Goal: Task Accomplishment & Management: Manage account settings

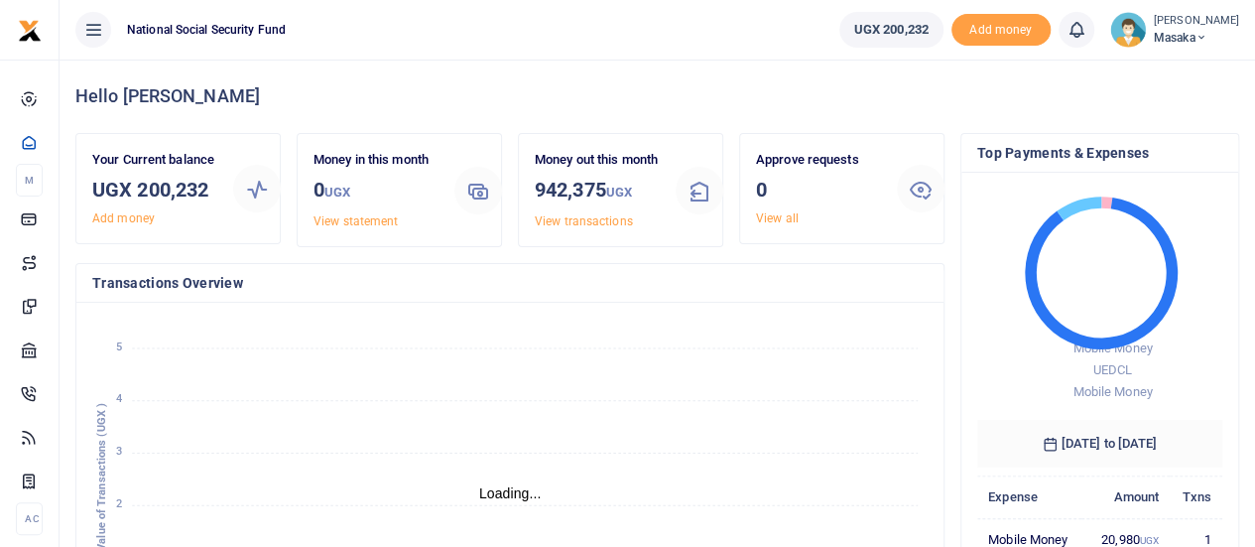
scroll to position [16, 16]
click at [1191, 39] on span "Masaka" at bounding box center [1196, 38] width 85 height 18
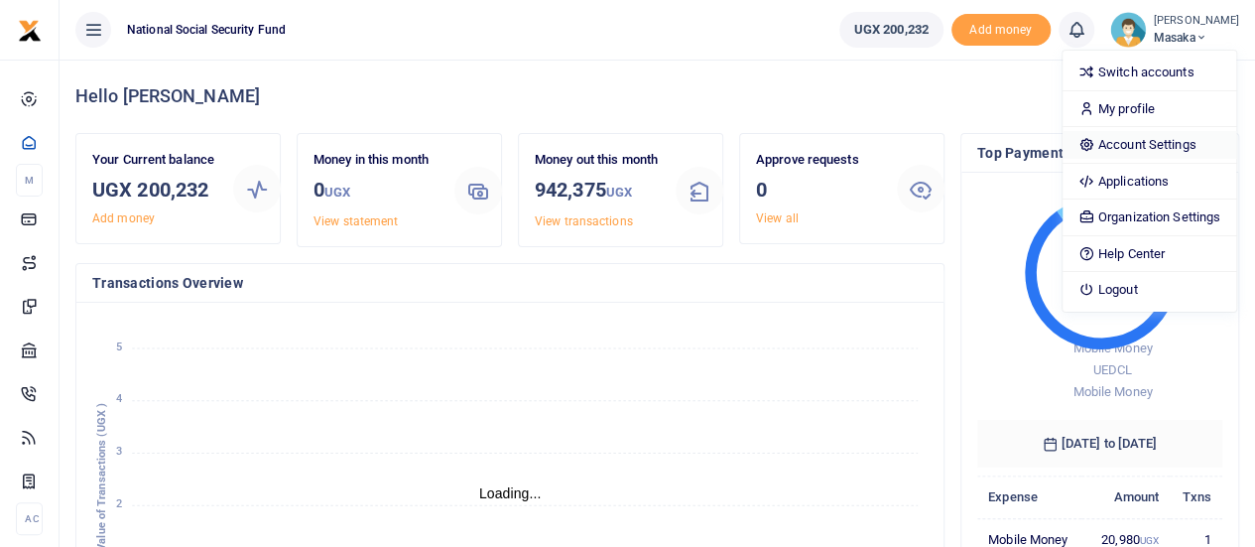
click at [1163, 140] on link "Account Settings" at bounding box center [1150, 145] width 174 height 28
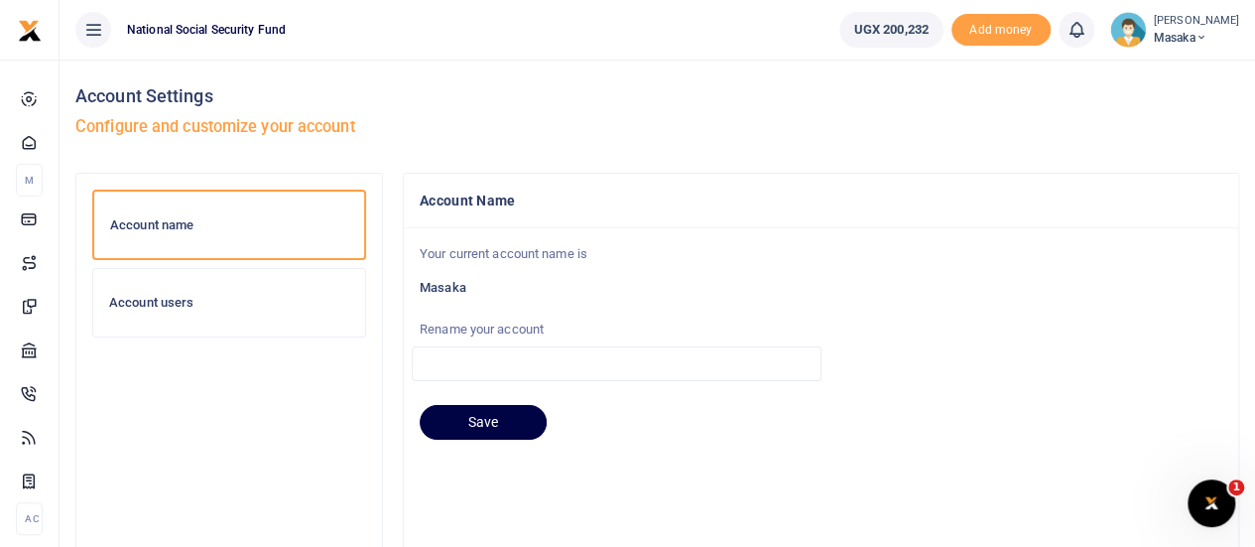
click at [138, 293] on div "Account users" at bounding box center [229, 302] width 272 height 67
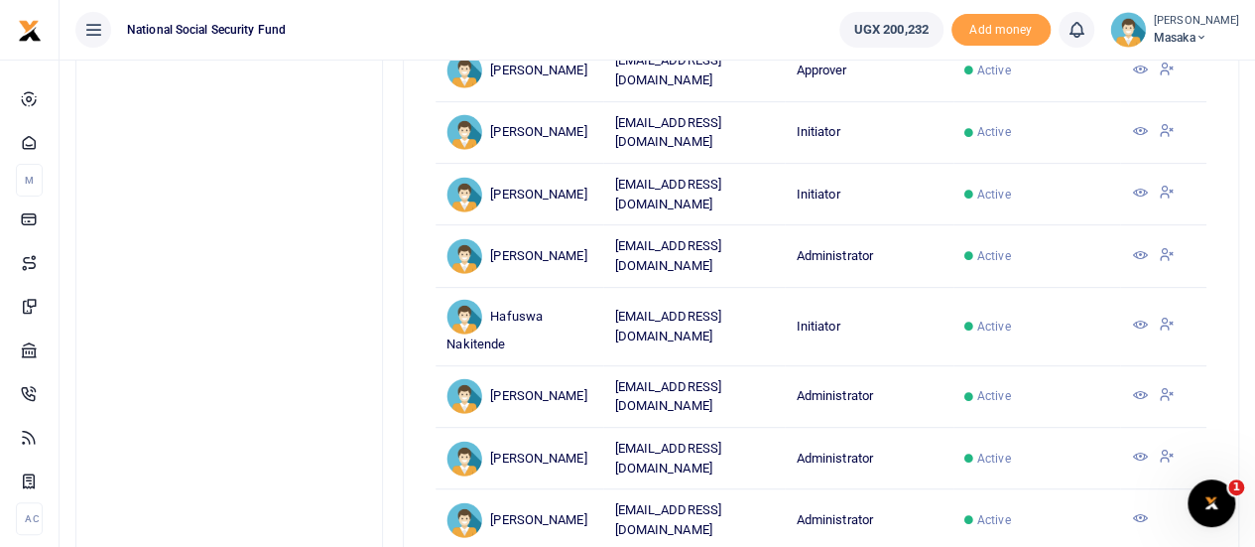
scroll to position [99, 0]
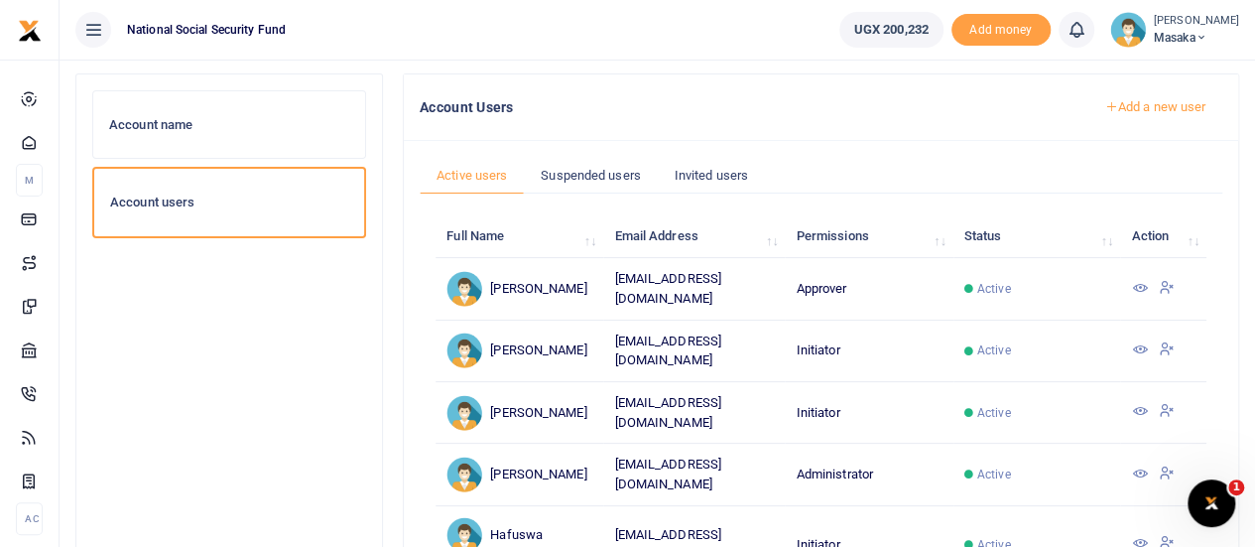
click at [1141, 287] on icon at bounding box center [1139, 288] width 16 height 16
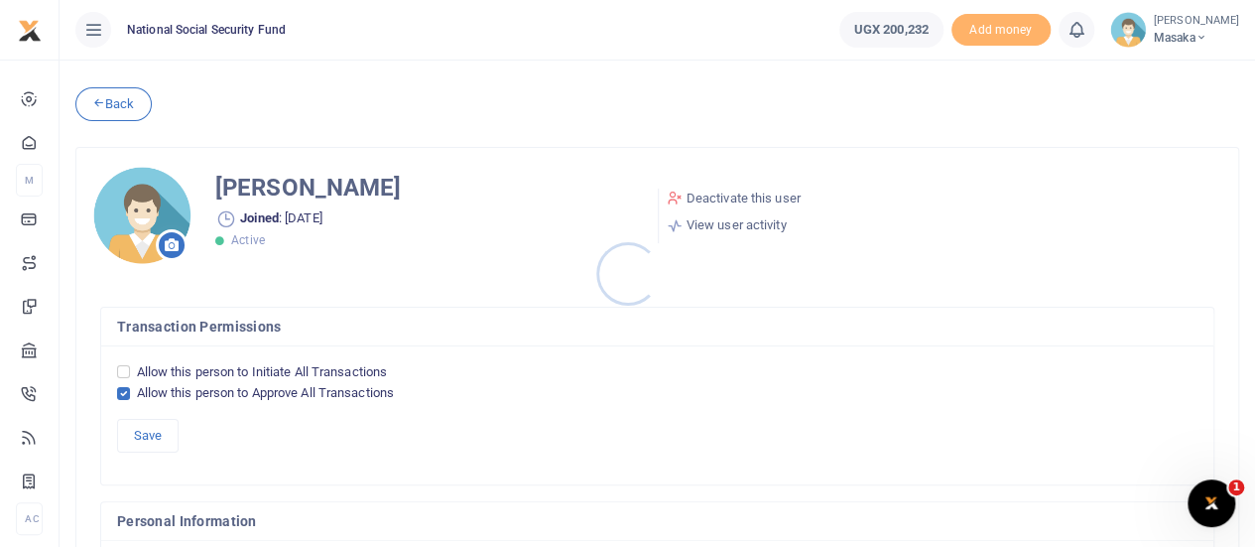
click at [755, 197] on div at bounding box center [627, 273] width 1255 height 547
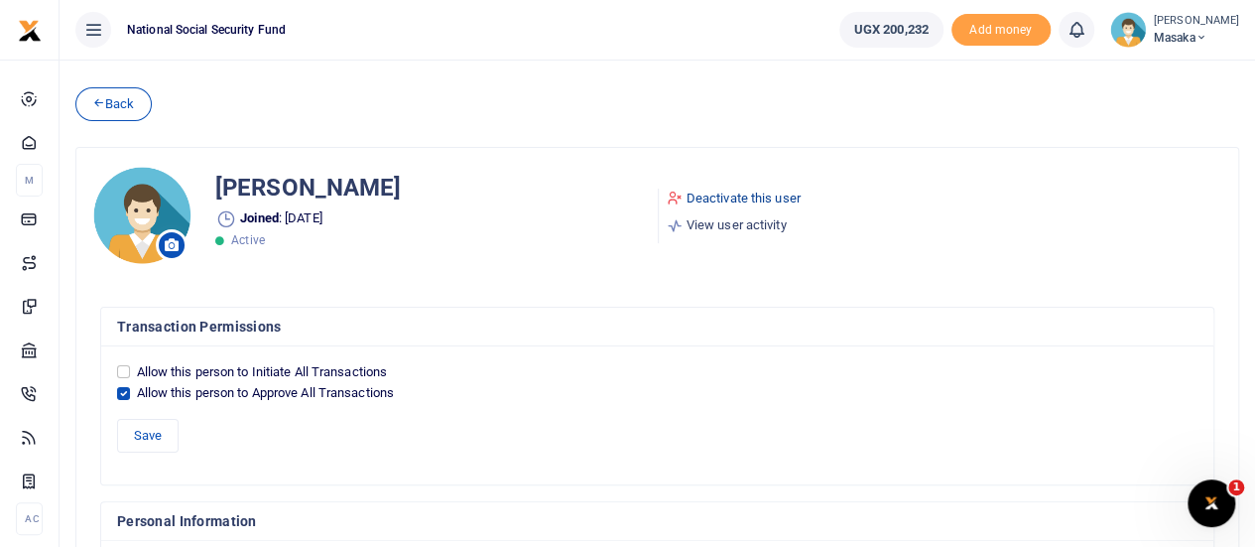
click at [707, 201] on link "Deactivate this user" at bounding box center [734, 199] width 134 height 20
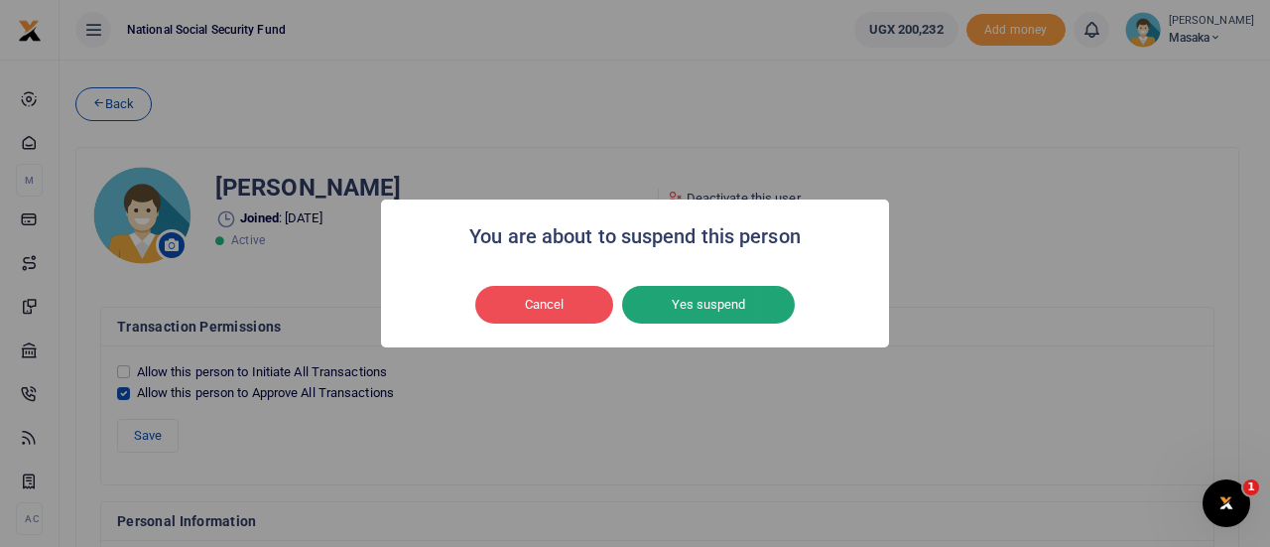
click at [696, 312] on button "Yes suspend" at bounding box center [708, 305] width 173 height 38
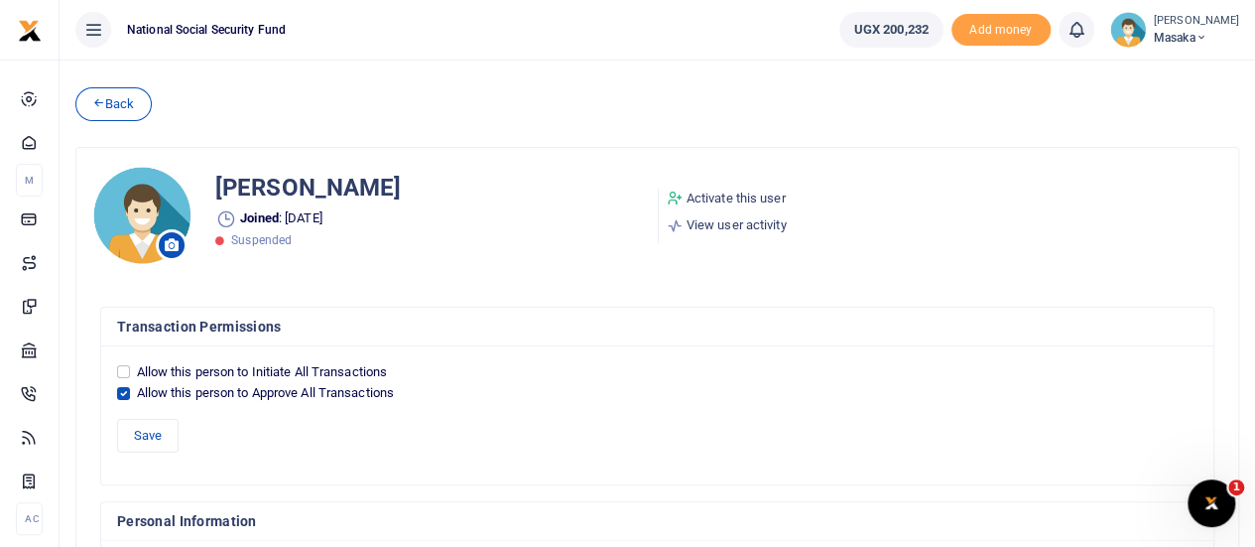
click at [104, 103] on icon at bounding box center [98, 102] width 13 height 14
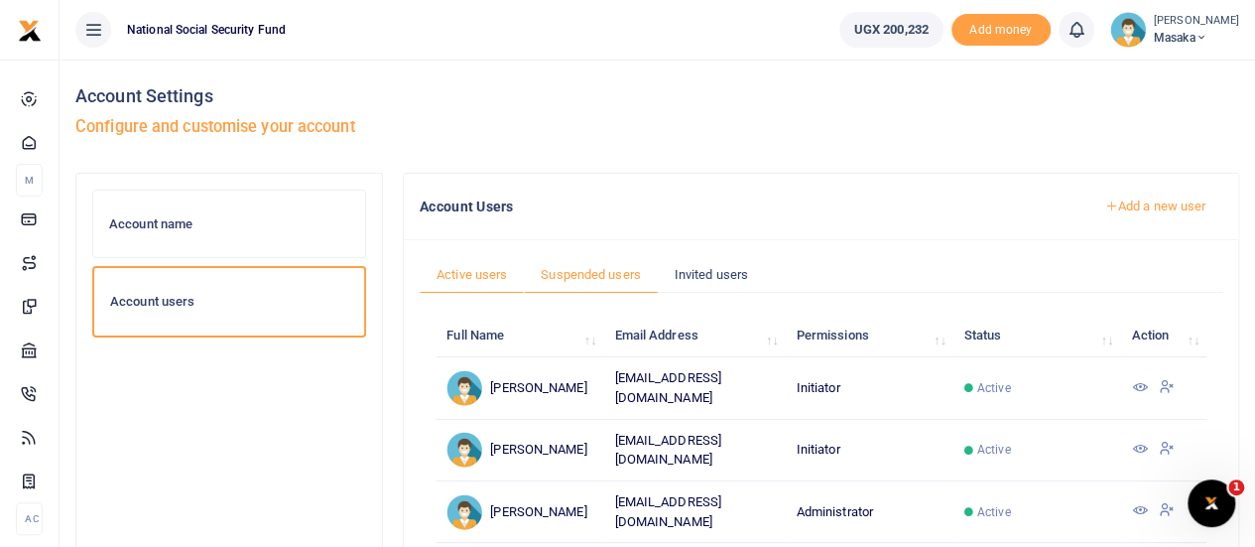
click at [572, 272] on link "Suspended users" at bounding box center [591, 275] width 134 height 38
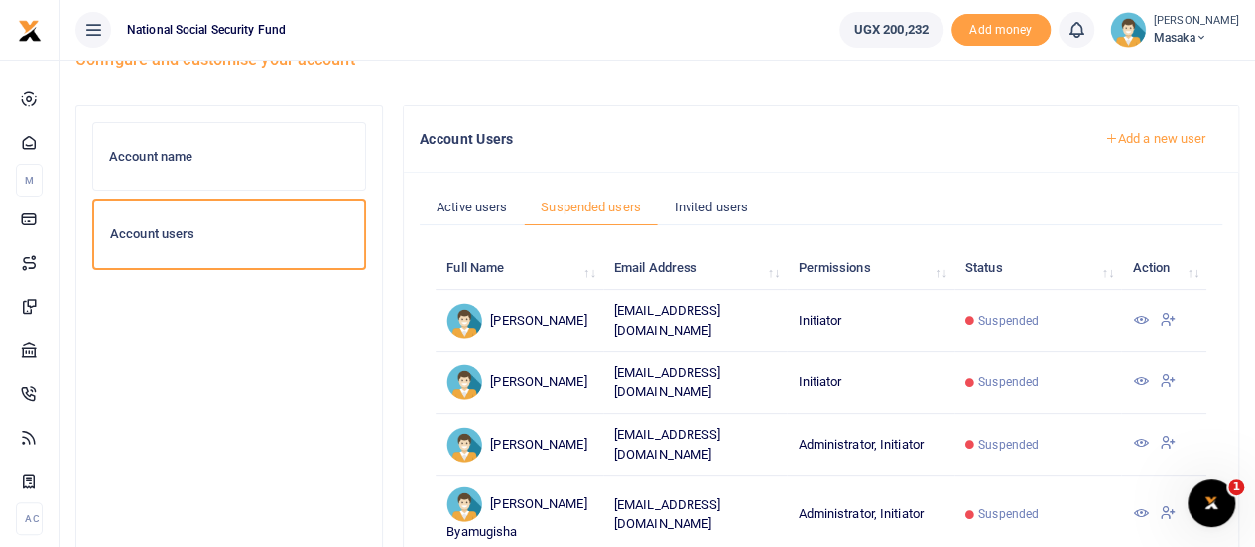
scroll to position [99, 0]
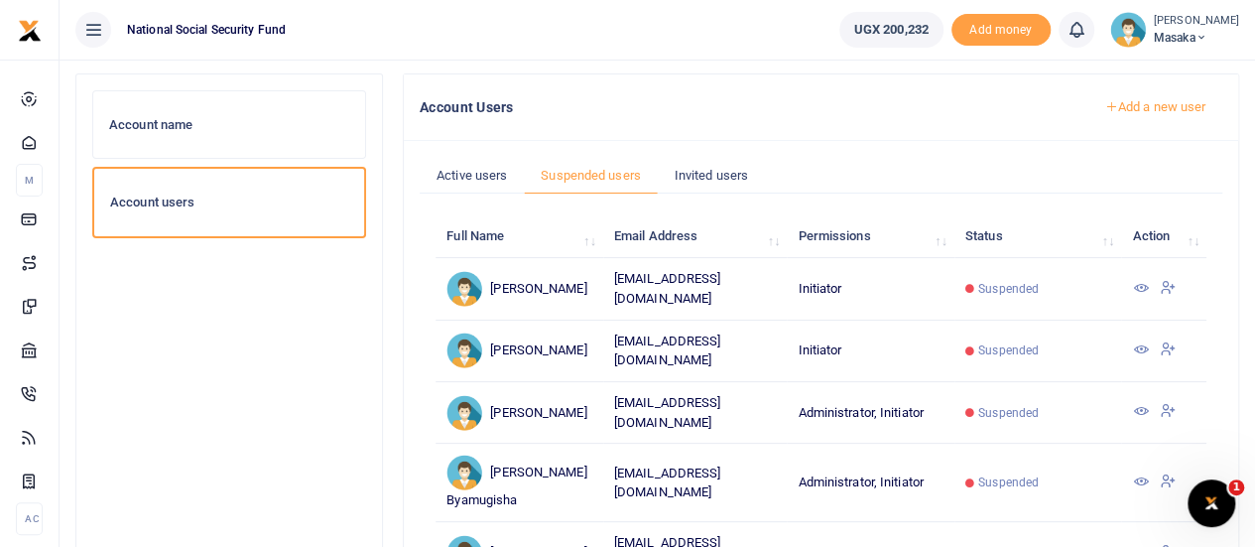
click at [1139, 357] on icon at bounding box center [1140, 349] width 16 height 16
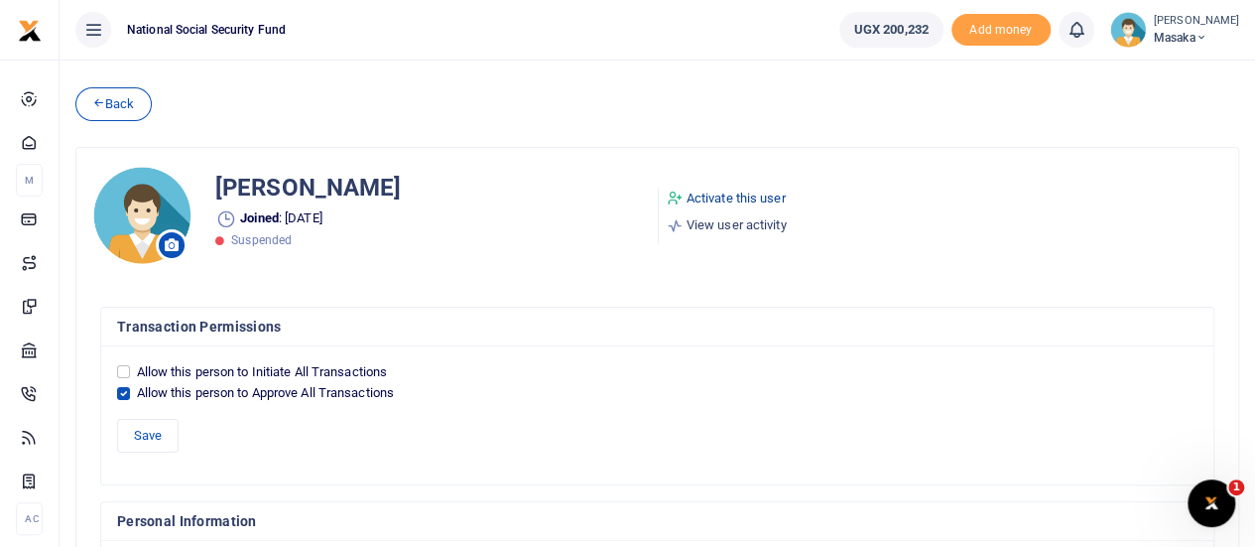
click at [730, 197] on link "Activate this user" at bounding box center [727, 199] width 120 height 20
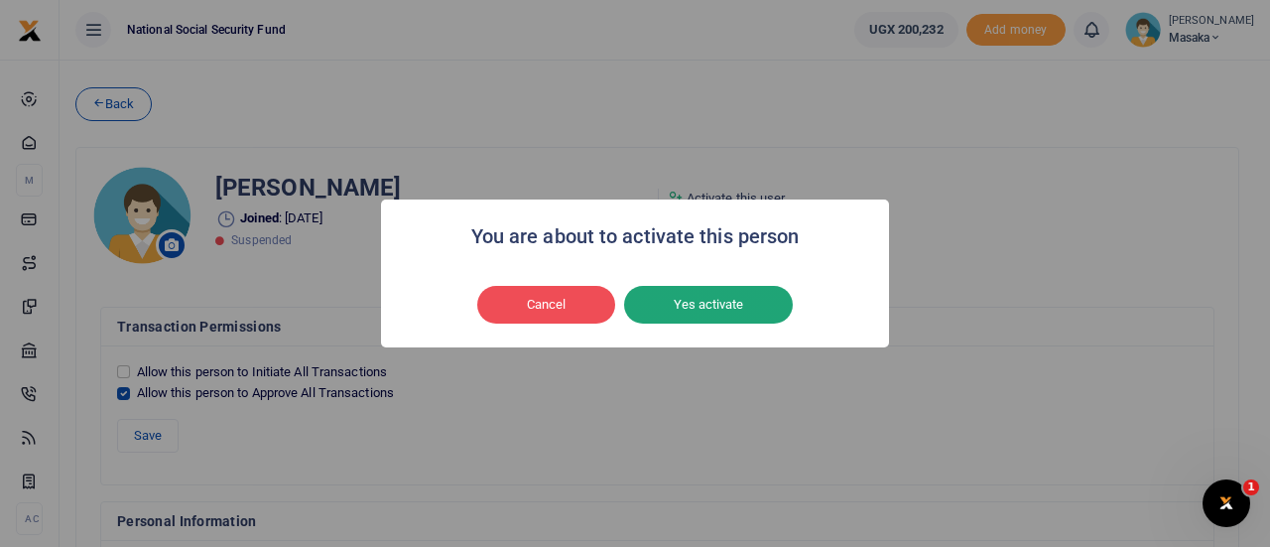
click at [738, 296] on button "Yes activate" at bounding box center [708, 305] width 169 height 38
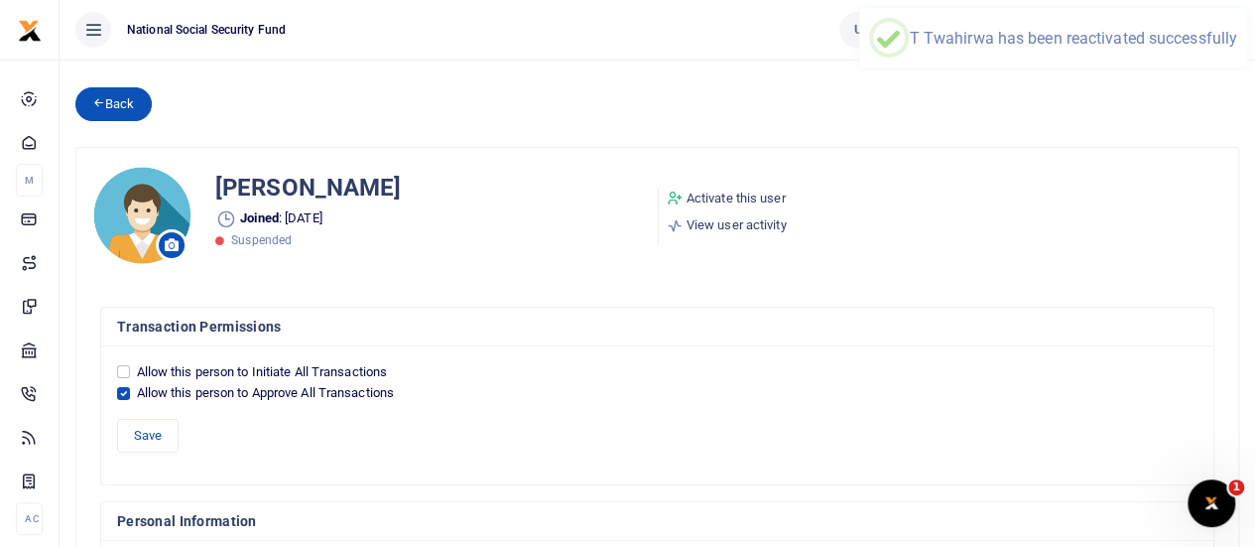
click at [109, 114] on link "Back" at bounding box center [113, 104] width 76 height 34
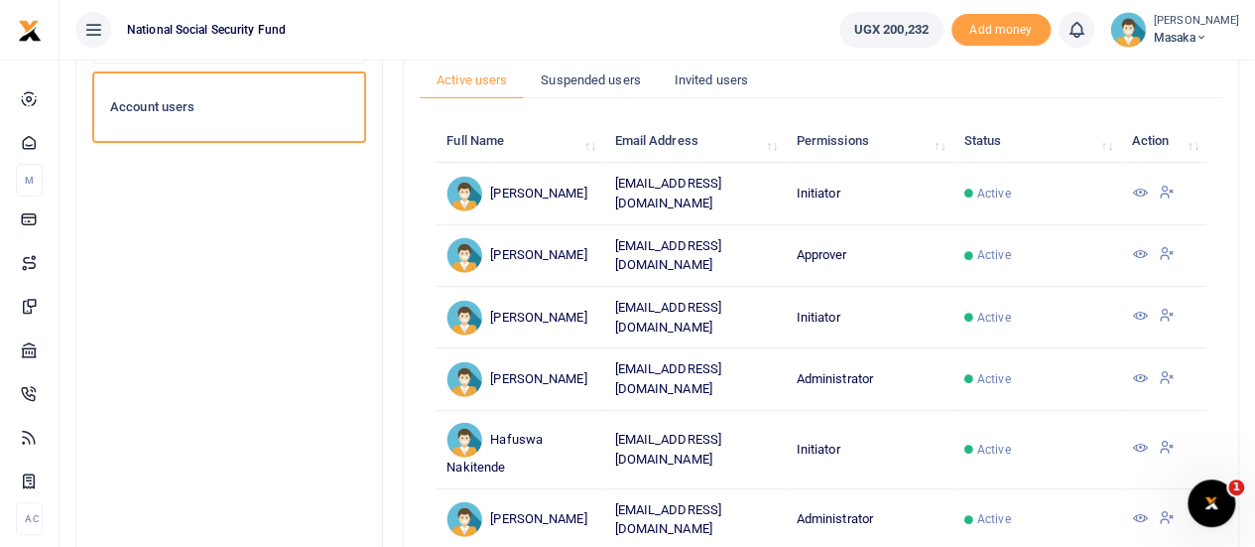
scroll to position [198, 0]
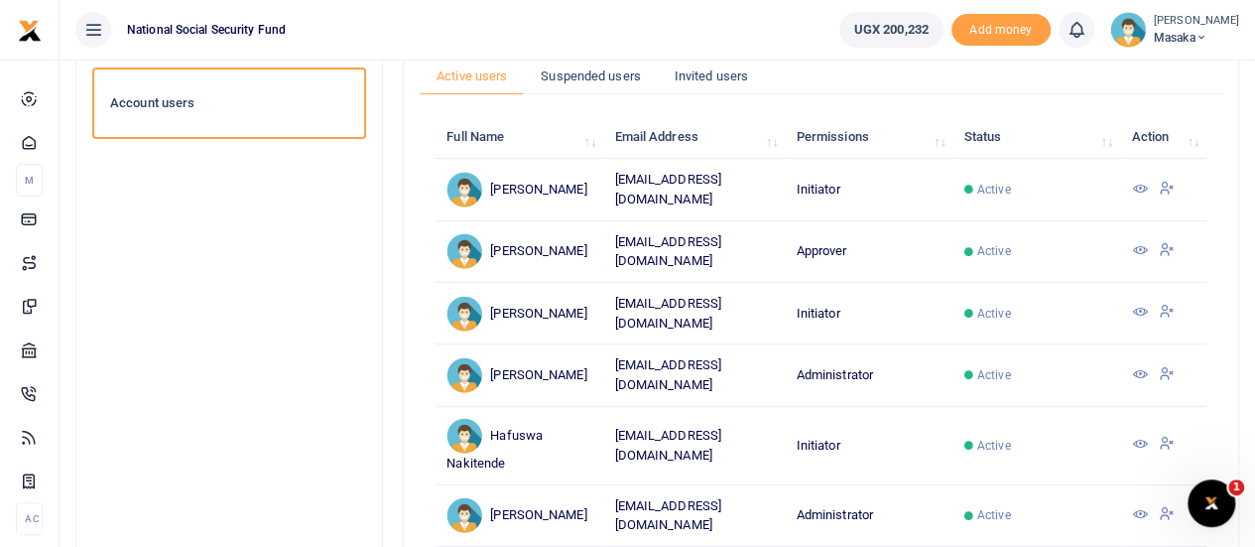
click at [1179, 36] on span "Masaka" at bounding box center [1196, 38] width 85 height 18
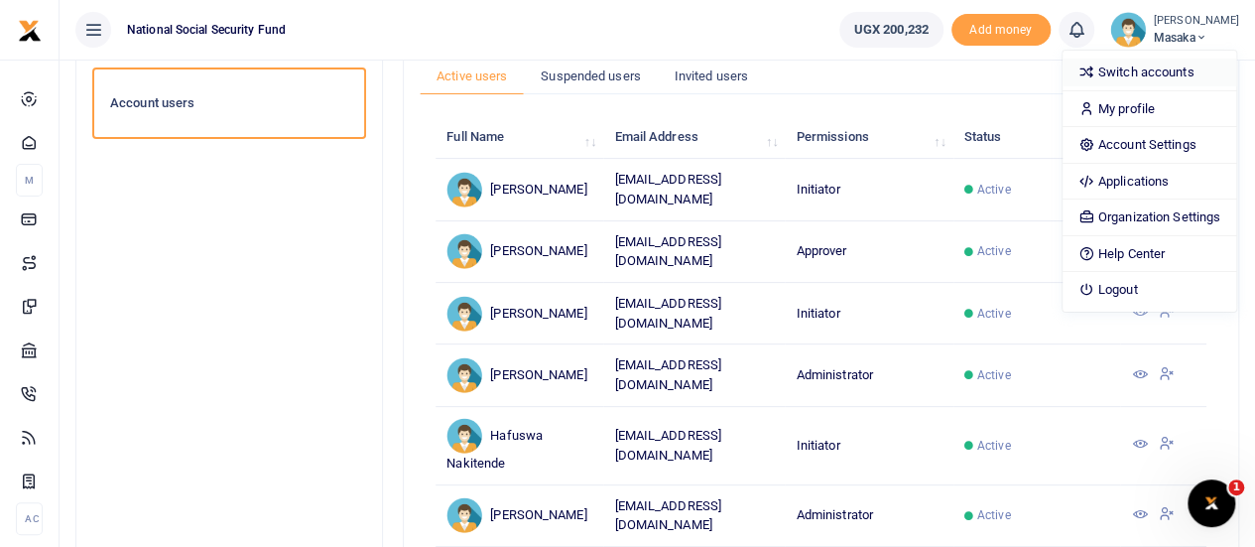
click at [1145, 65] on link "Switch accounts" at bounding box center [1150, 73] width 174 height 28
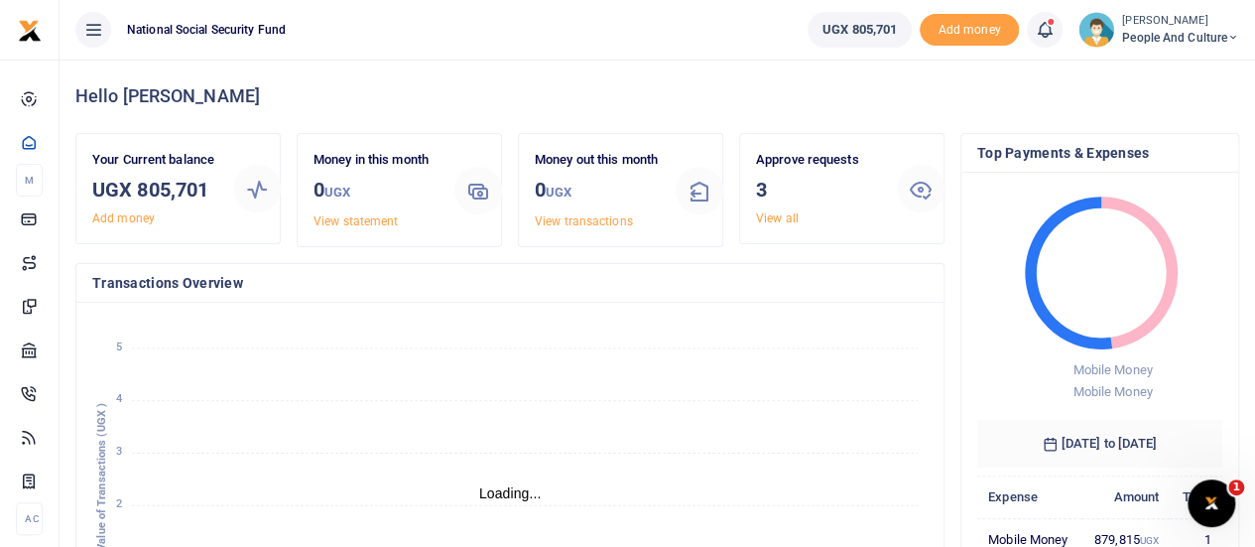
scroll to position [16, 16]
click at [1175, 22] on small "[PERSON_NAME]" at bounding box center [1180, 21] width 117 height 17
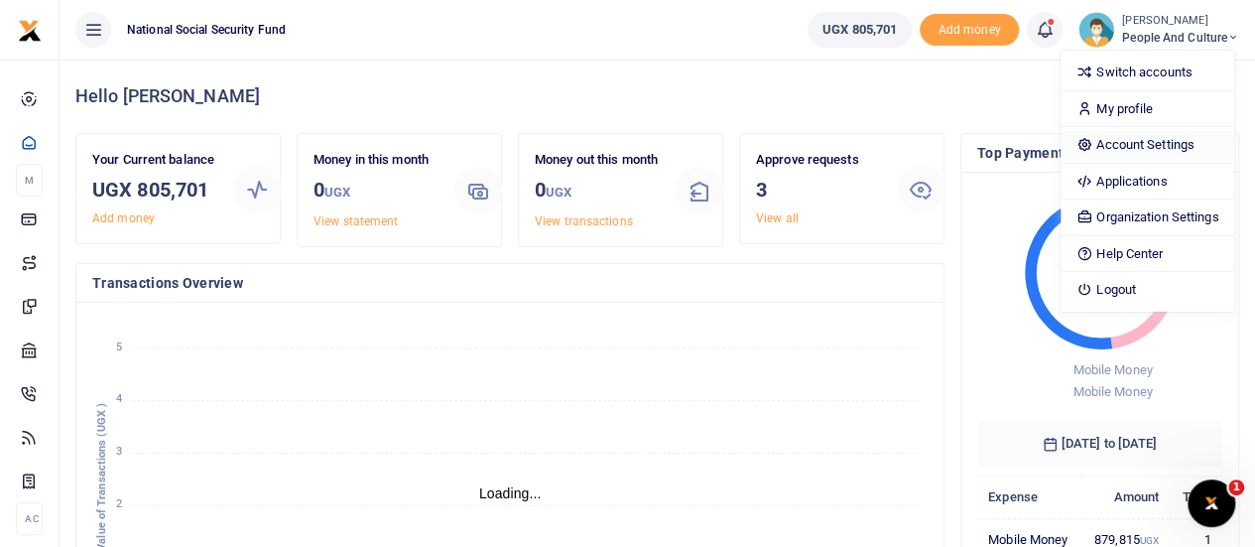
click at [1151, 145] on link "Account Settings" at bounding box center [1148, 145] width 174 height 28
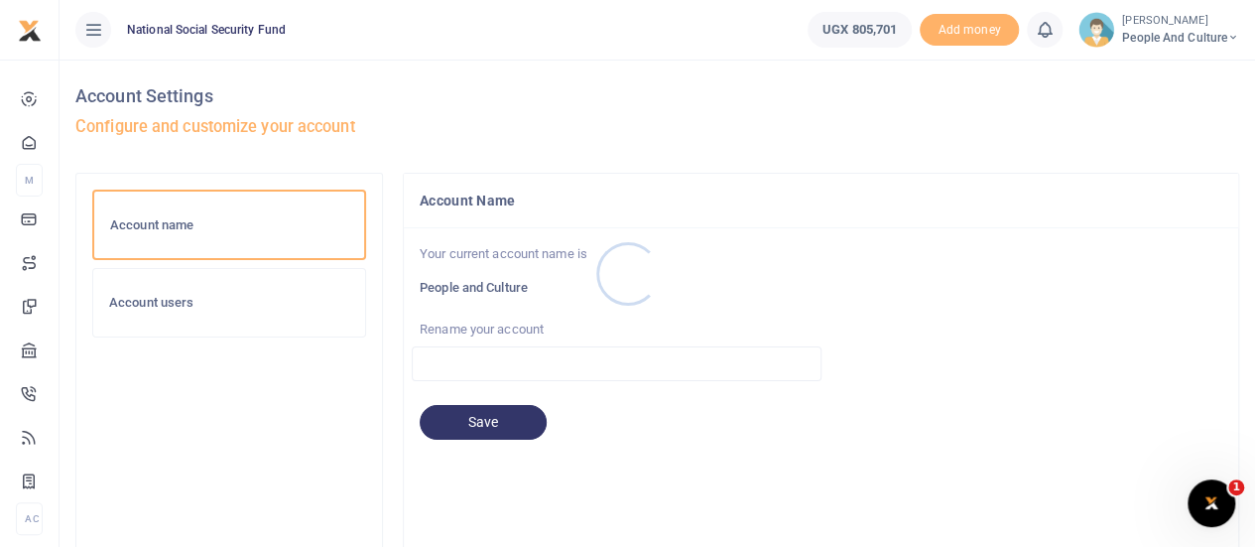
click at [155, 305] on div at bounding box center [627, 273] width 1255 height 547
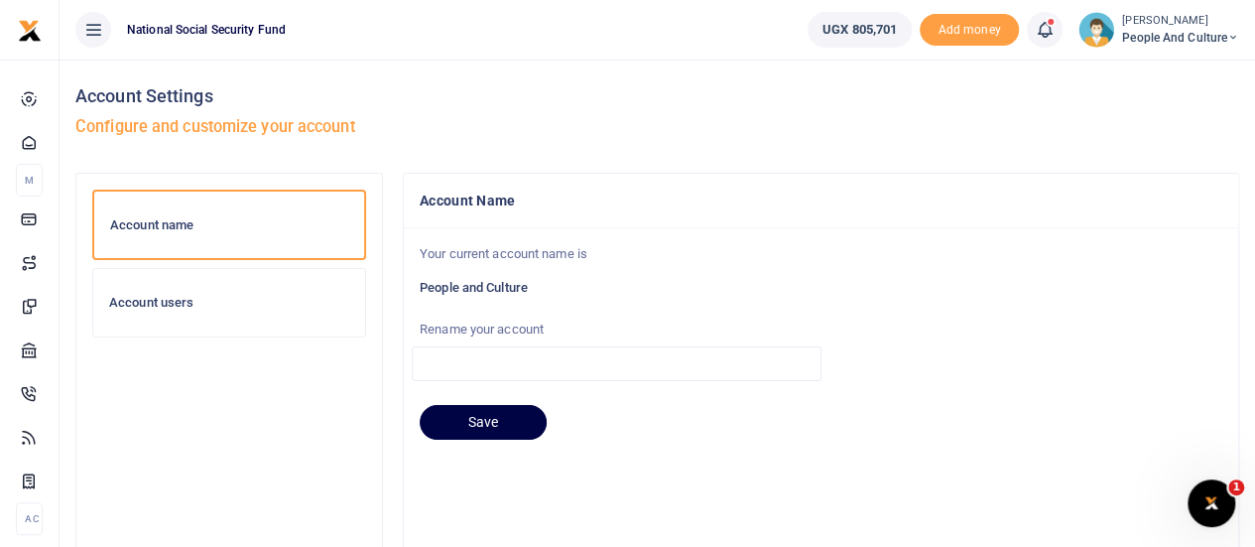
click at [154, 291] on div "Account users" at bounding box center [229, 302] width 272 height 67
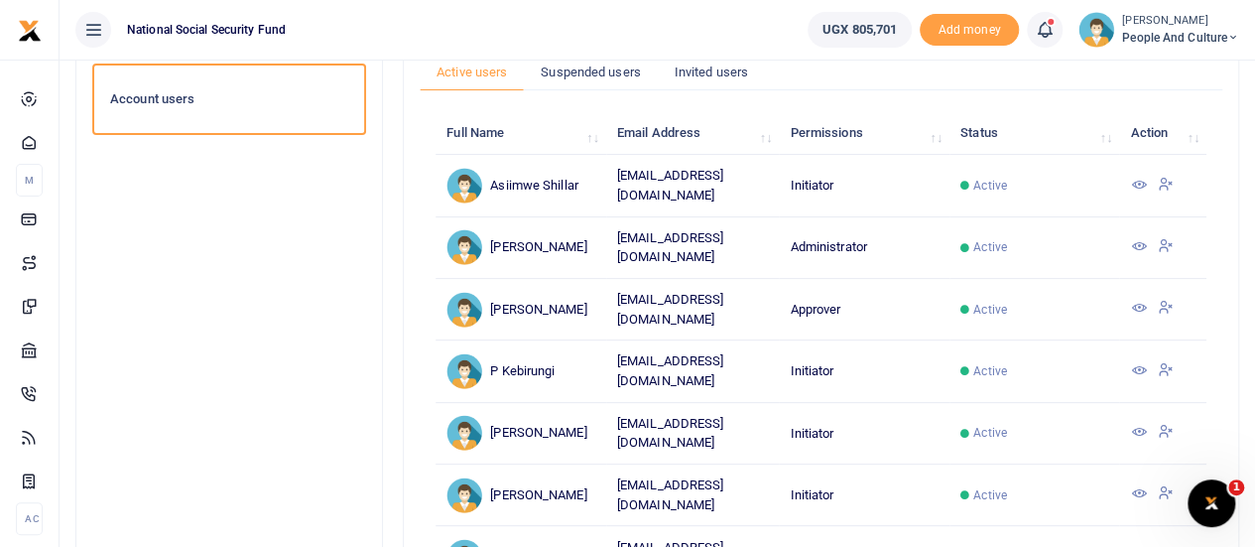
scroll to position [198, 0]
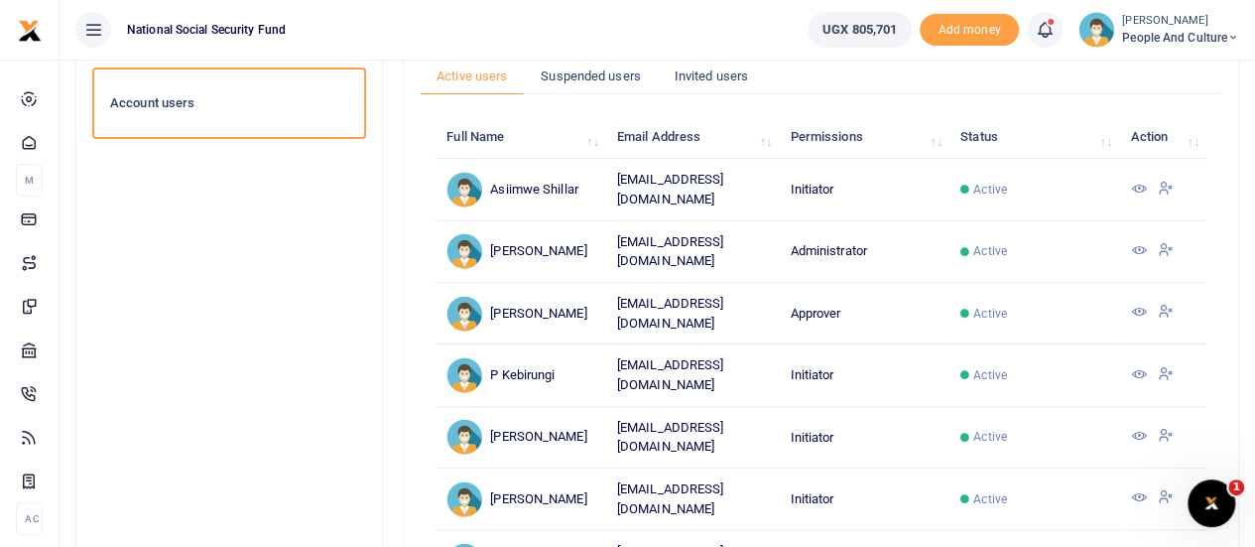
click at [1135, 304] on icon at bounding box center [1138, 312] width 16 height 16
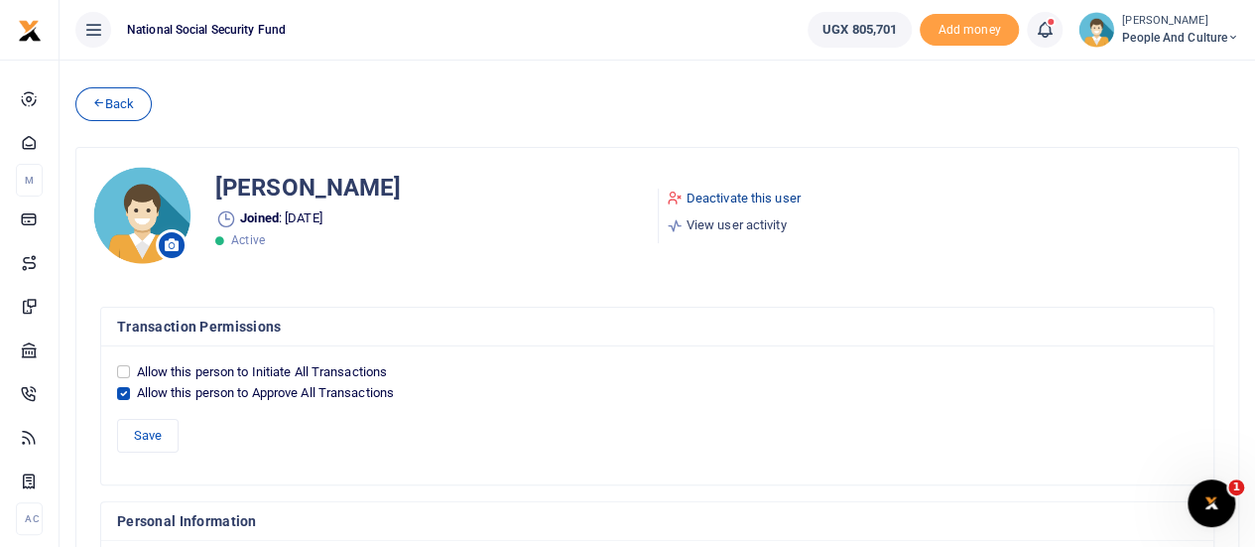
click at [707, 196] on link "Deactivate this user" at bounding box center [734, 199] width 134 height 20
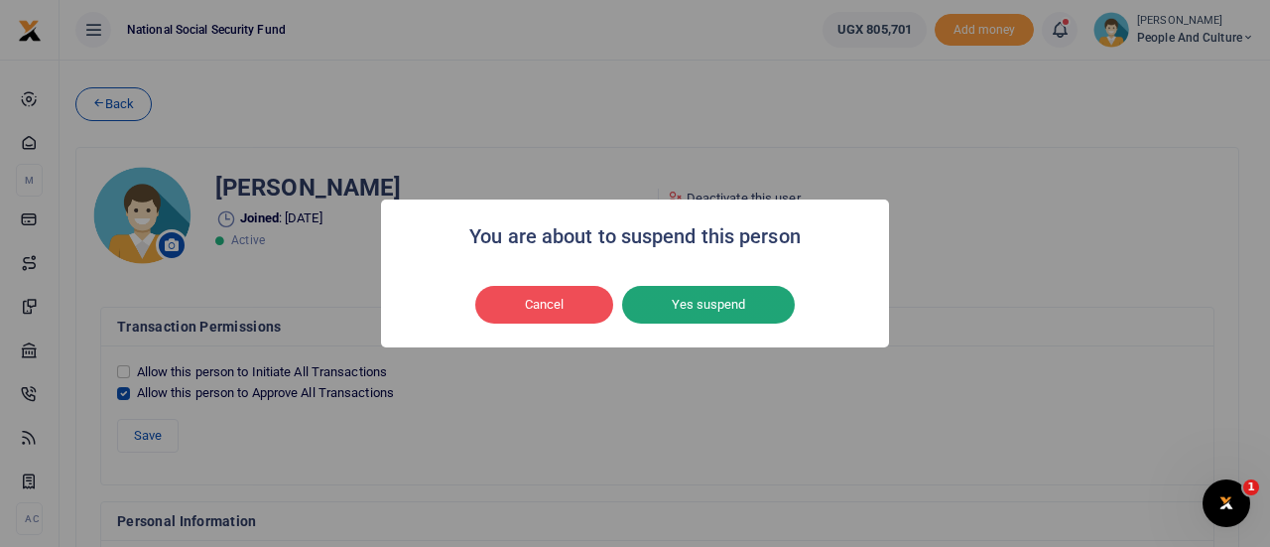
click at [683, 303] on button "Yes suspend" at bounding box center [708, 305] width 173 height 38
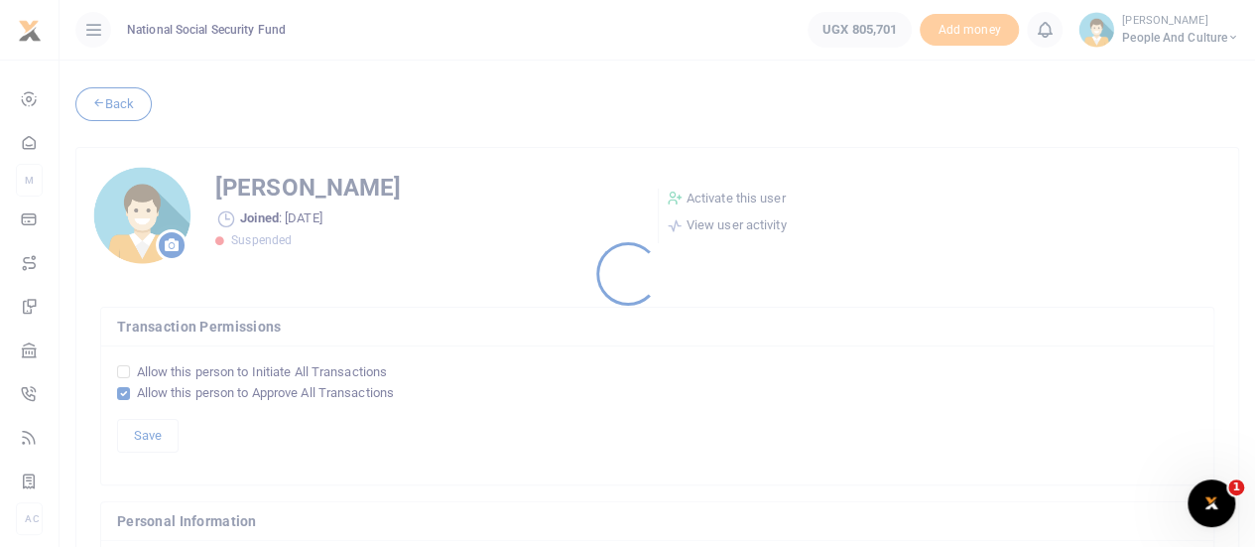
click at [96, 112] on div at bounding box center [627, 273] width 1255 height 547
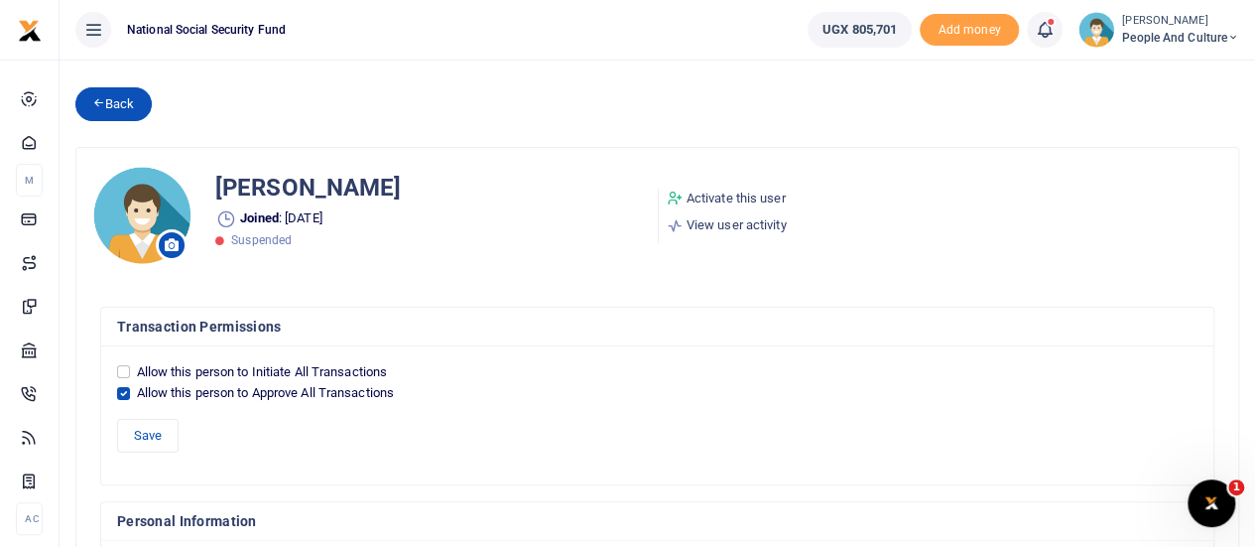
click at [93, 103] on icon at bounding box center [98, 102] width 13 height 14
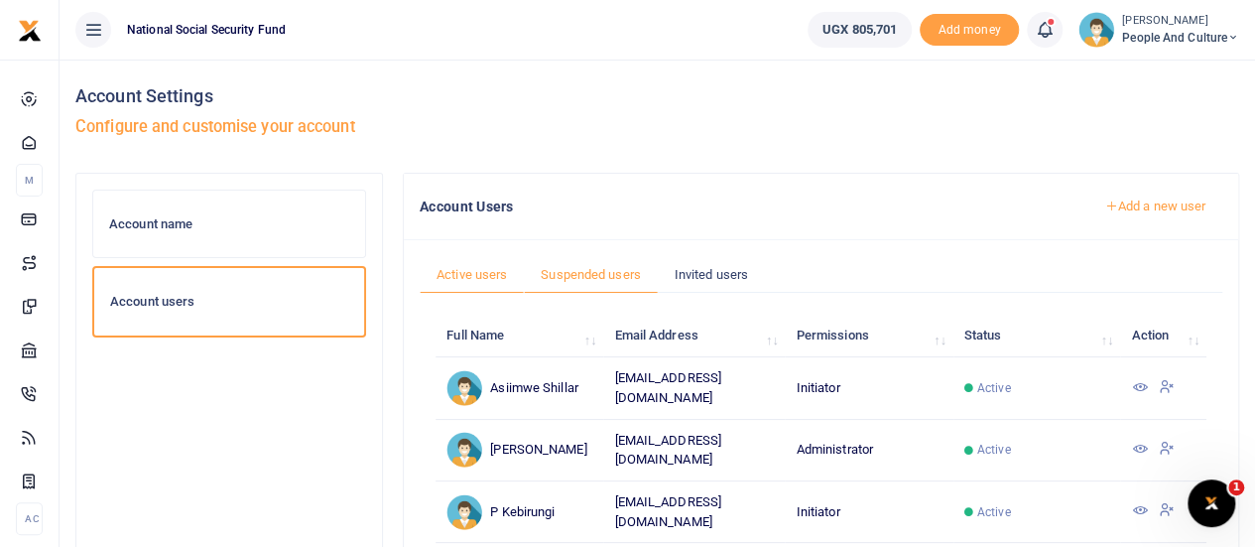
click at [610, 273] on link "Suspended users" at bounding box center [591, 275] width 134 height 38
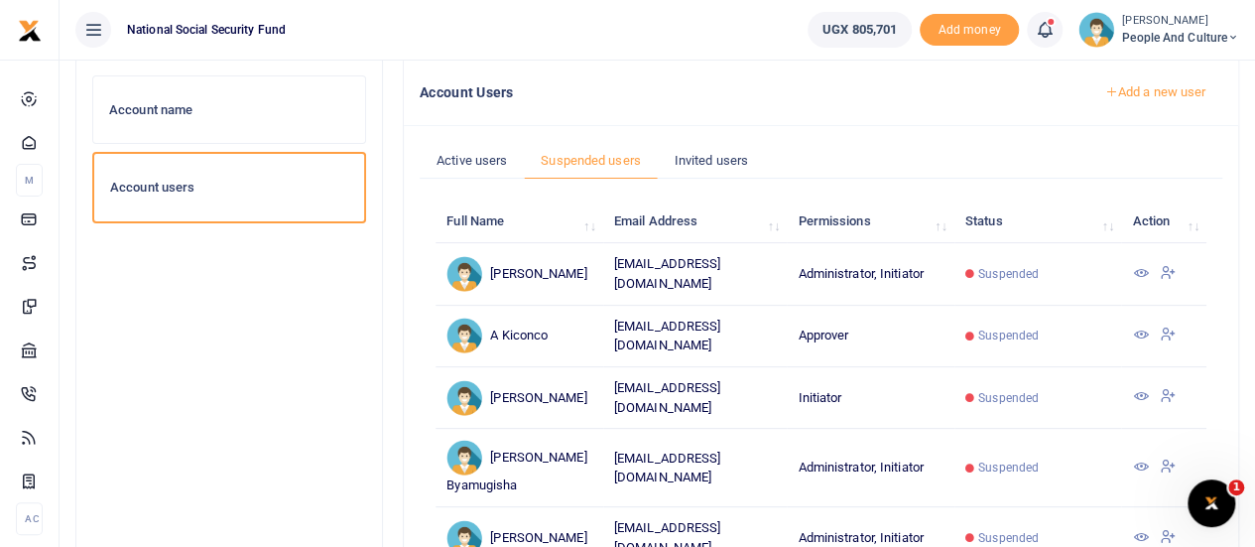
scroll to position [298, 0]
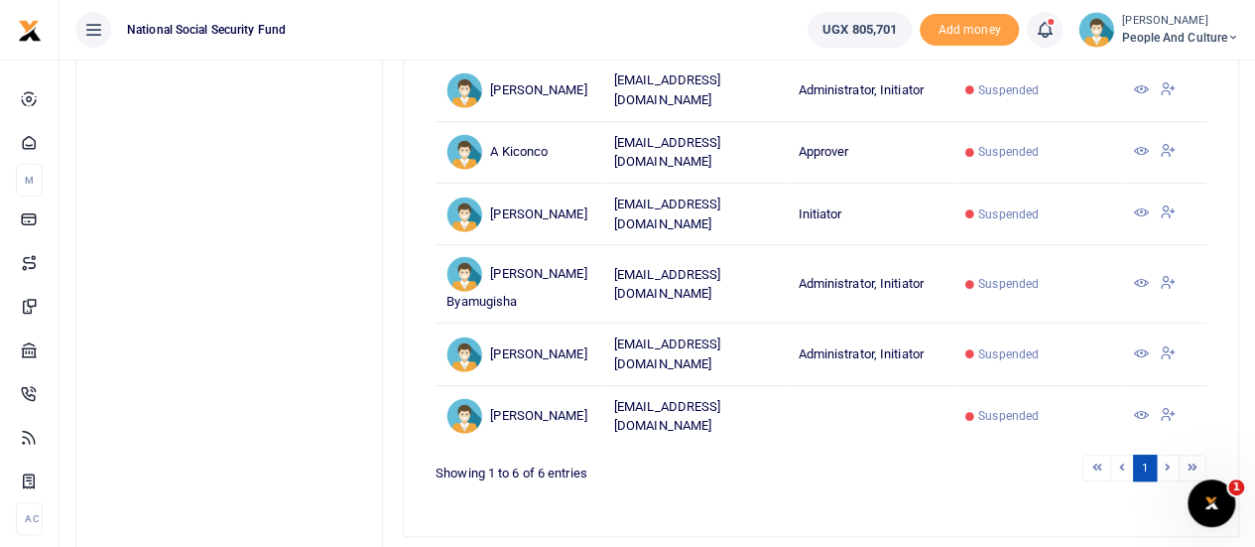
click at [1137, 345] on icon at bounding box center [1140, 353] width 16 height 16
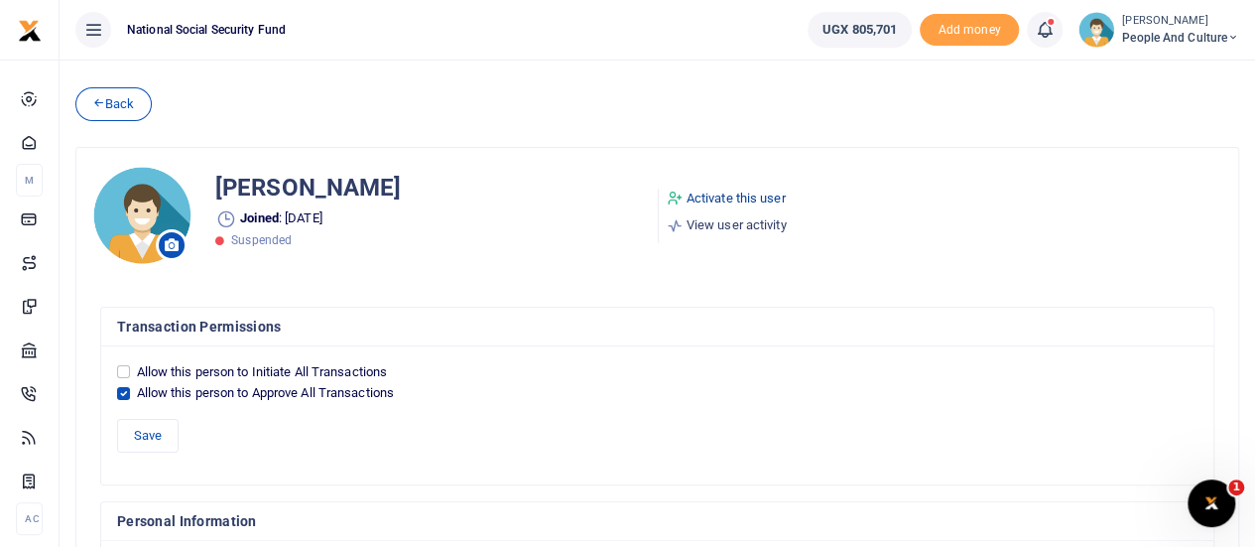
click at [721, 194] on link "Activate this user" at bounding box center [727, 199] width 120 height 20
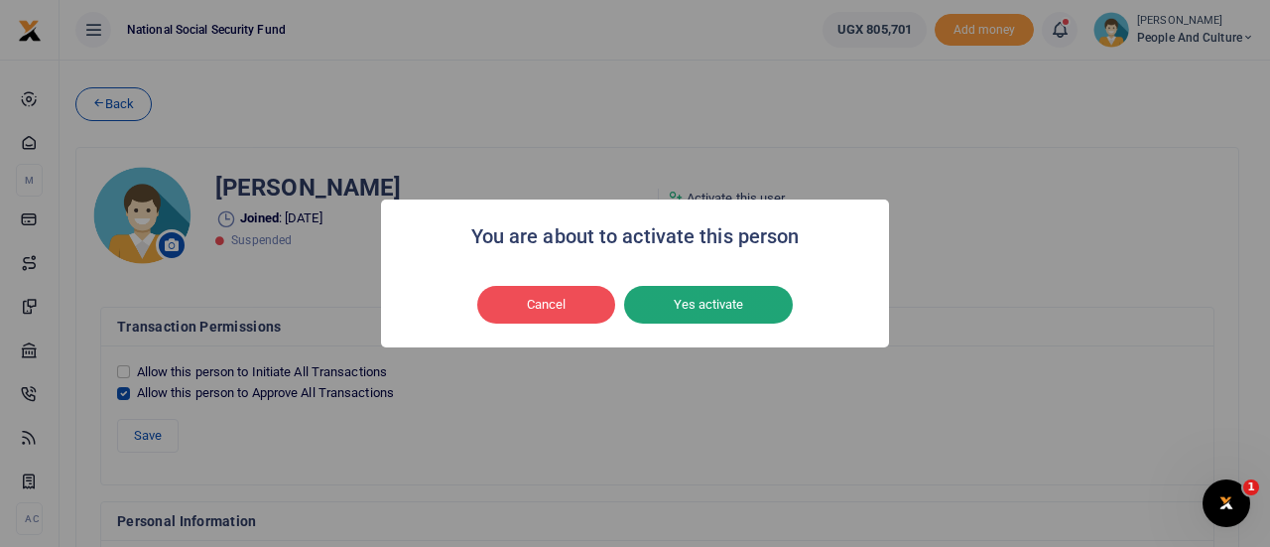
click at [663, 307] on button "Yes activate" at bounding box center [708, 305] width 169 height 38
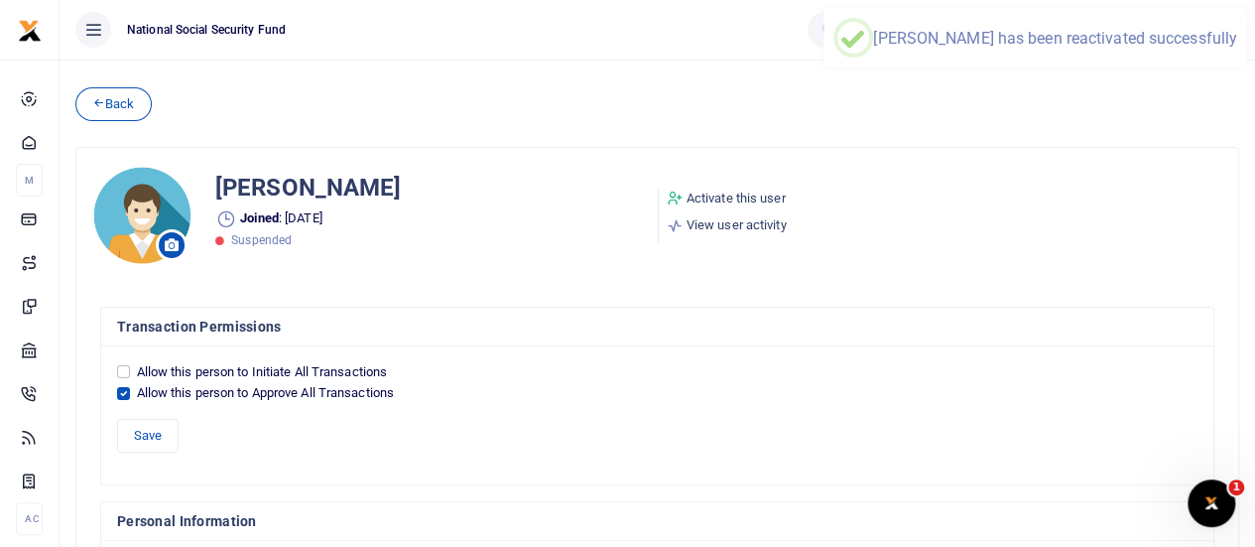
drag, startPoint x: 97, startPoint y: 110, endPoint x: 746, endPoint y: 178, distance: 652.6
click at [97, 111] on link "Back" at bounding box center [113, 104] width 76 height 34
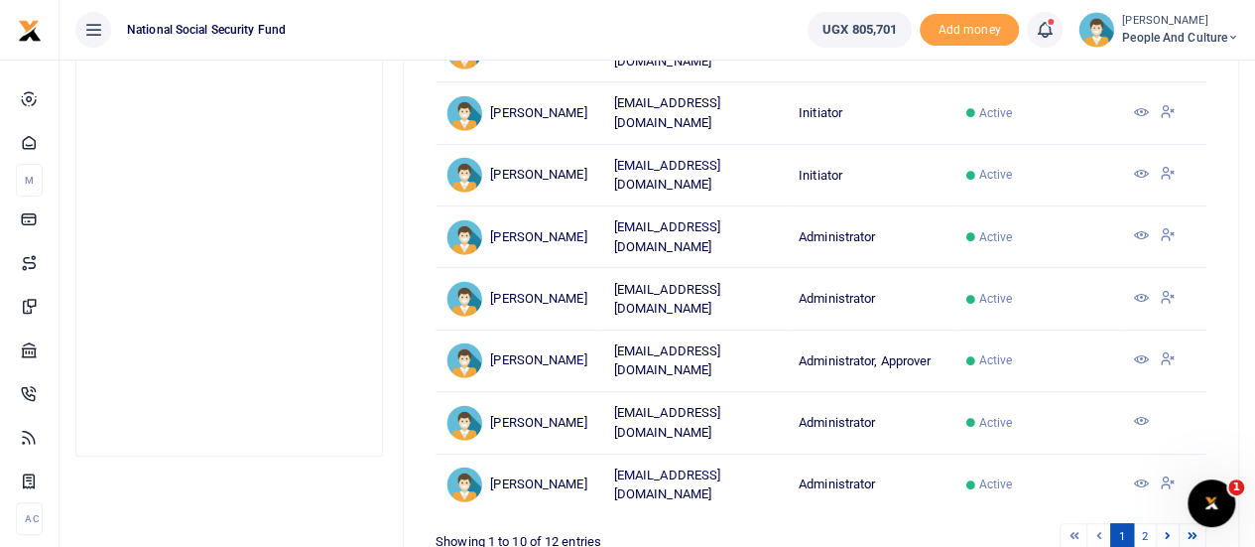
scroll to position [492, 0]
